Goal: Check status

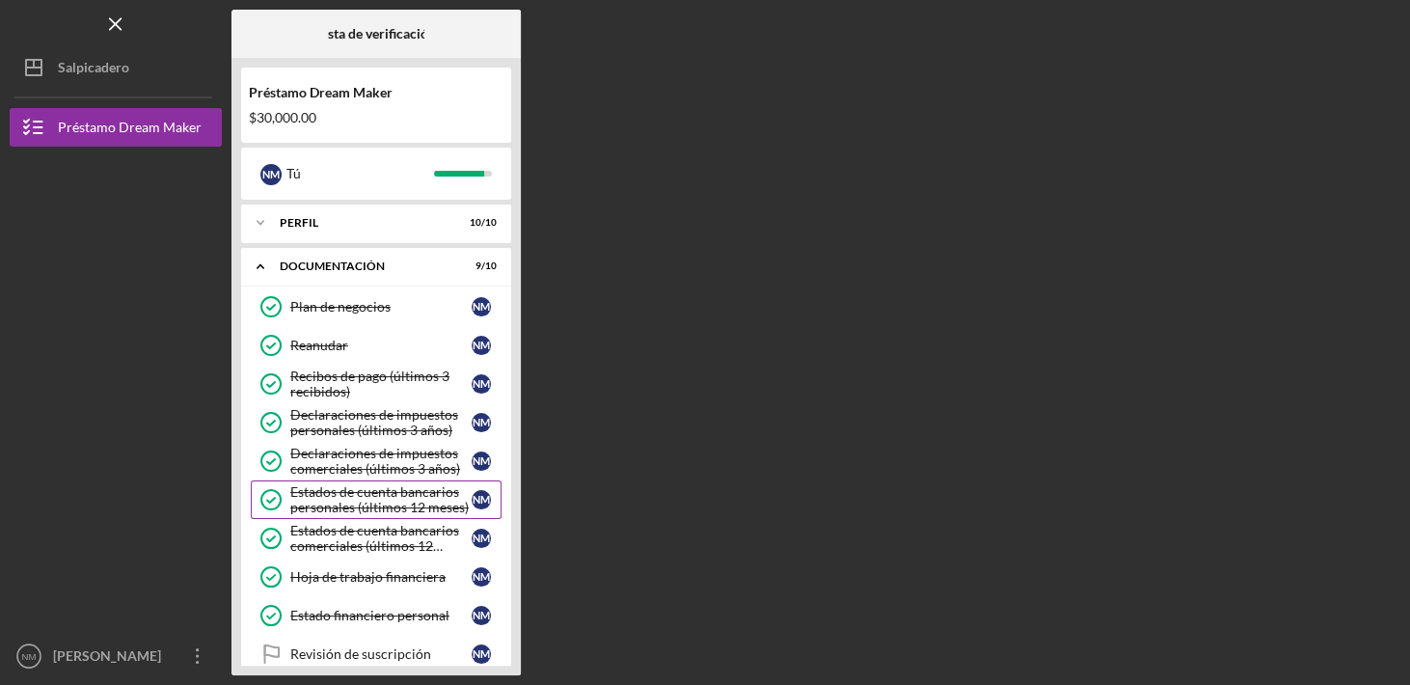
click at [372, 500] on div "Estados de cuenta bancarios personales (últimos 12 meses)" at bounding box center [380, 499] width 181 height 31
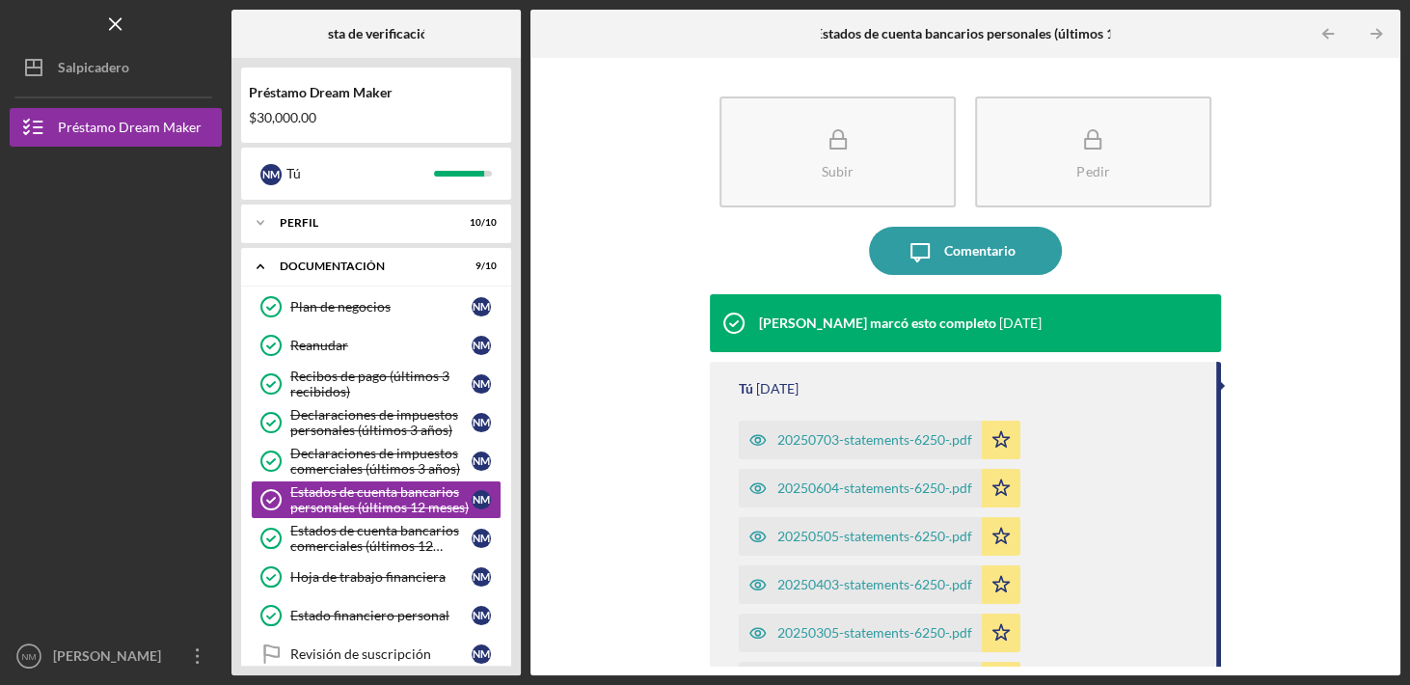
click at [836, 441] on div "20250703-statements-6250-.pdf" at bounding box center [874, 439] width 195 height 15
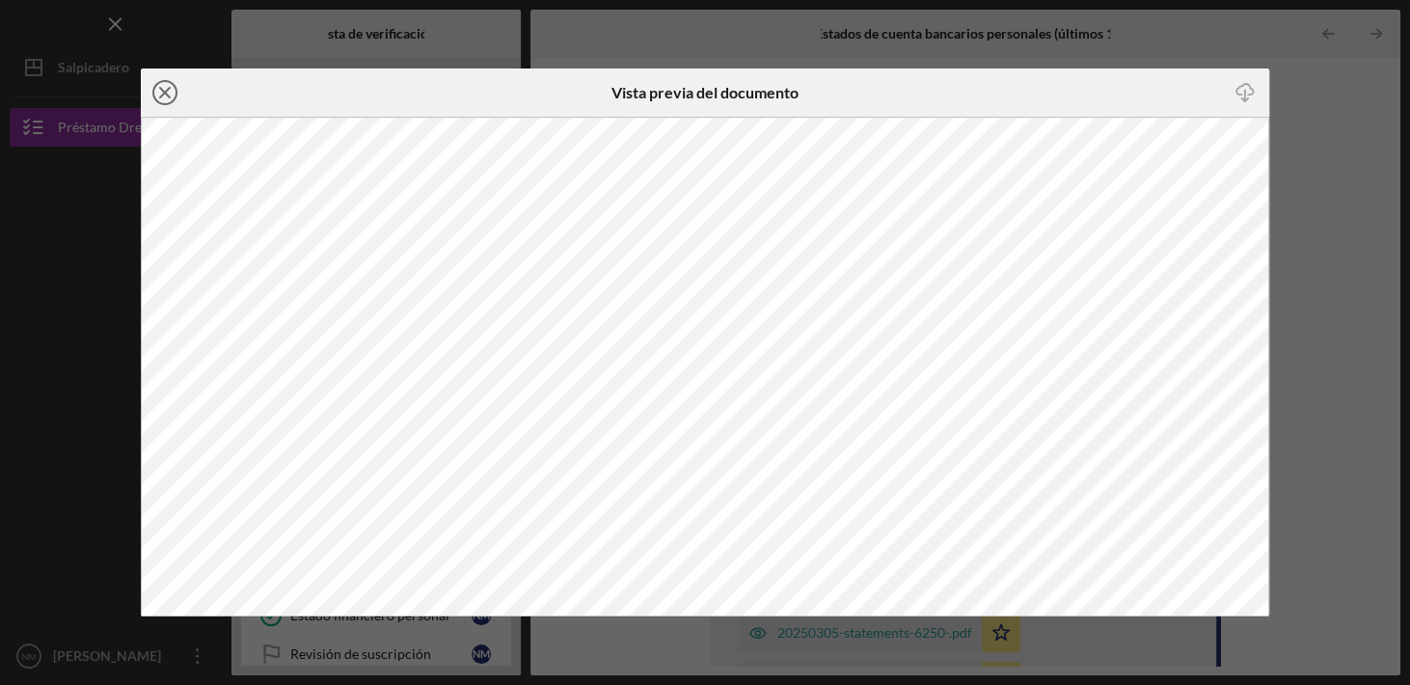
click at [165, 92] on line at bounding box center [165, 93] width 10 height 10
